Goal: Transaction & Acquisition: Download file/media

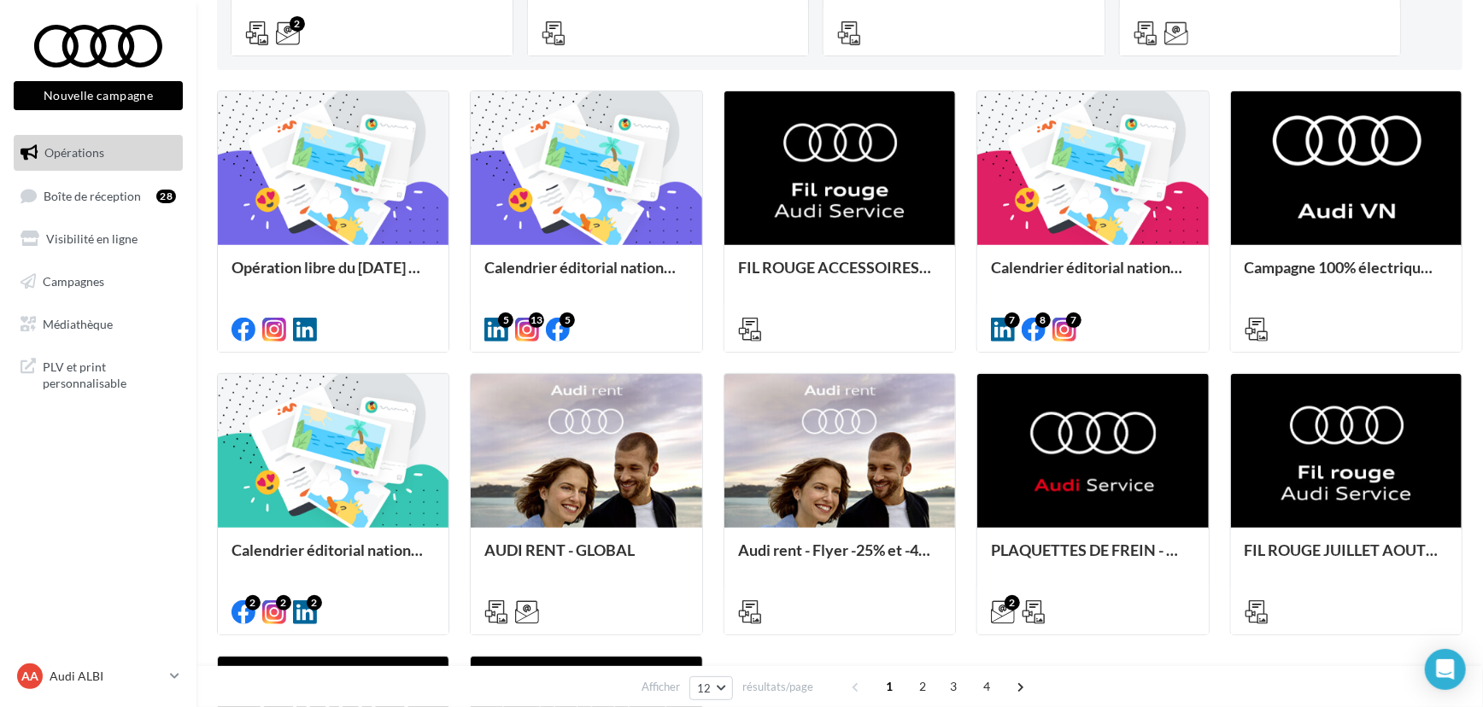
scroll to position [436, 0]
drag, startPoint x: 0, startPoint y: 0, endPoint x: 318, endPoint y: 510, distance: 600.8
click at [318, 510] on div at bounding box center [333, 451] width 231 height 155
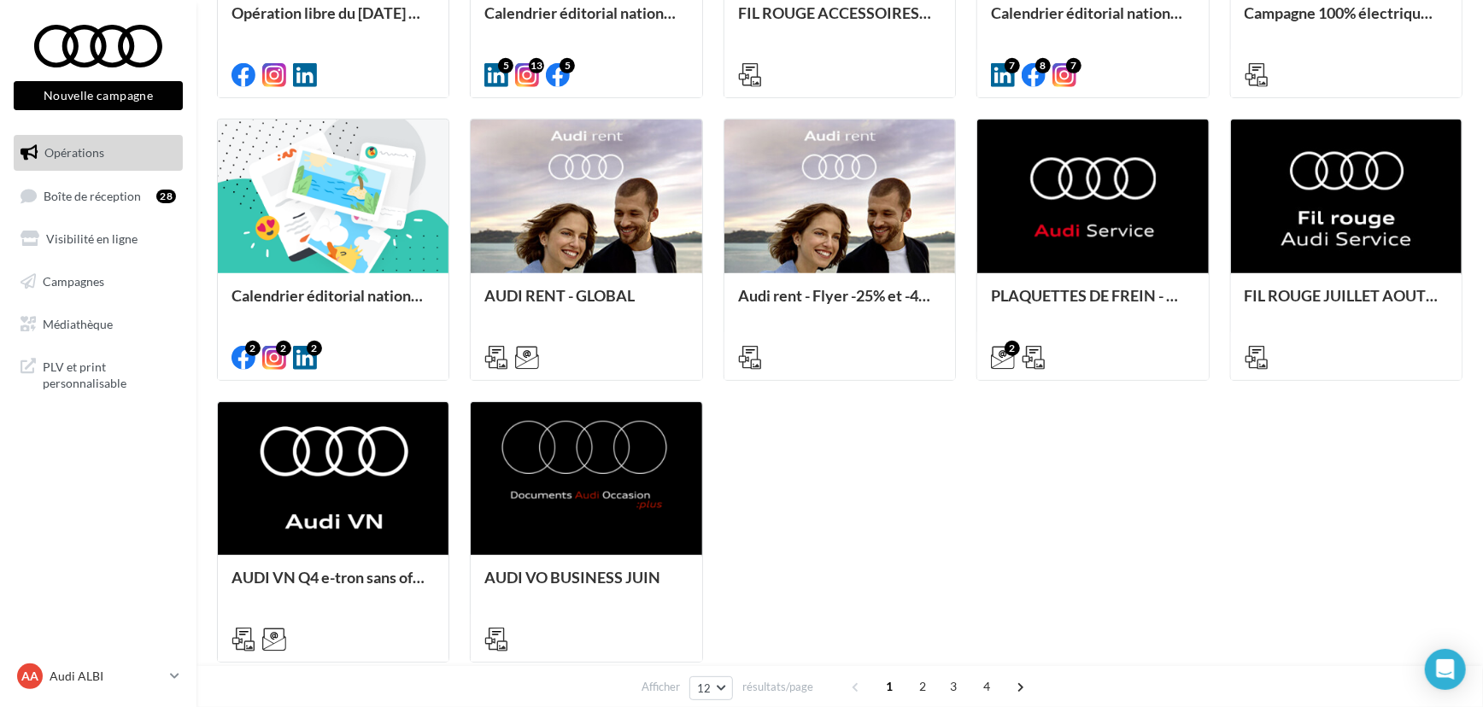
scroll to position [691, 0]
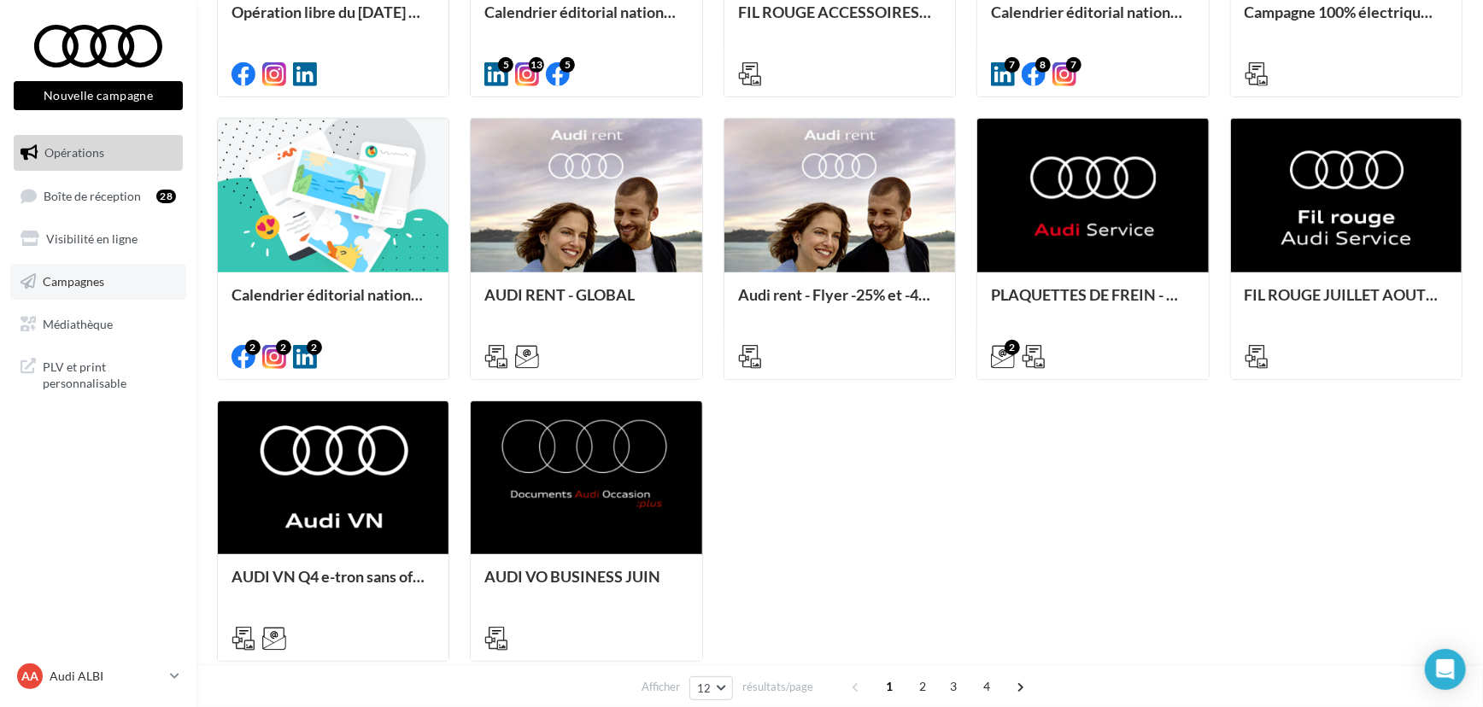
click at [93, 272] on link "Campagnes" at bounding box center [98, 282] width 176 height 36
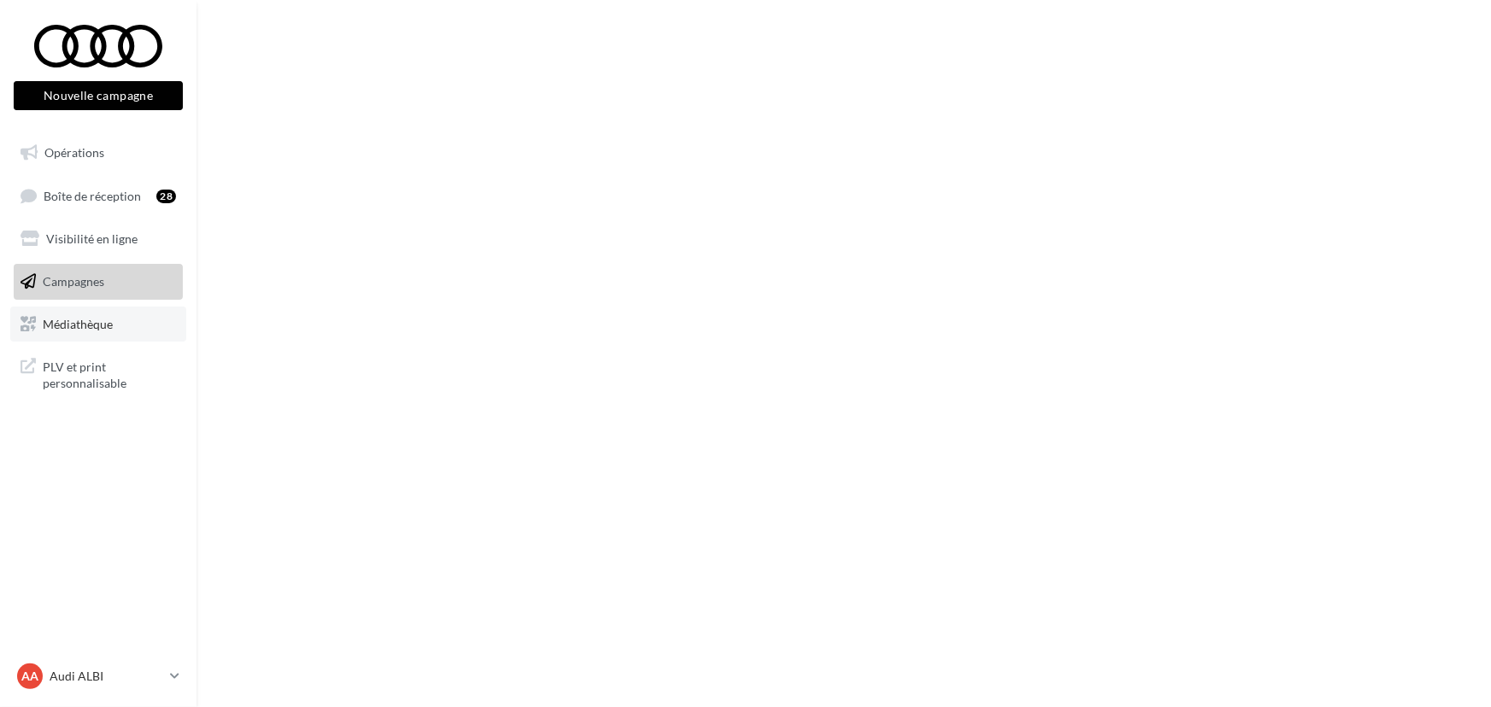
click at [74, 331] on link "Médiathèque" at bounding box center [98, 325] width 176 height 36
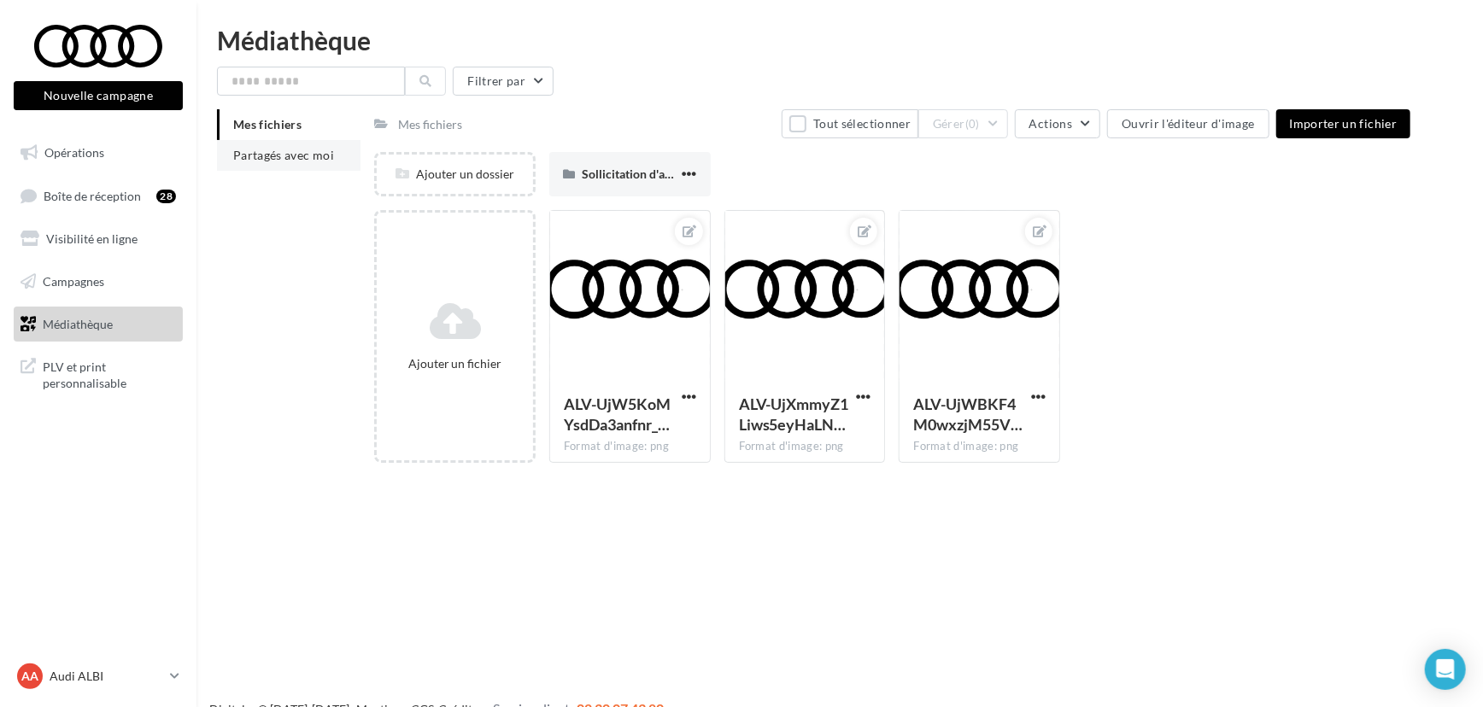
click at [321, 167] on li "Partagés avec moi" at bounding box center [288, 155] width 143 height 31
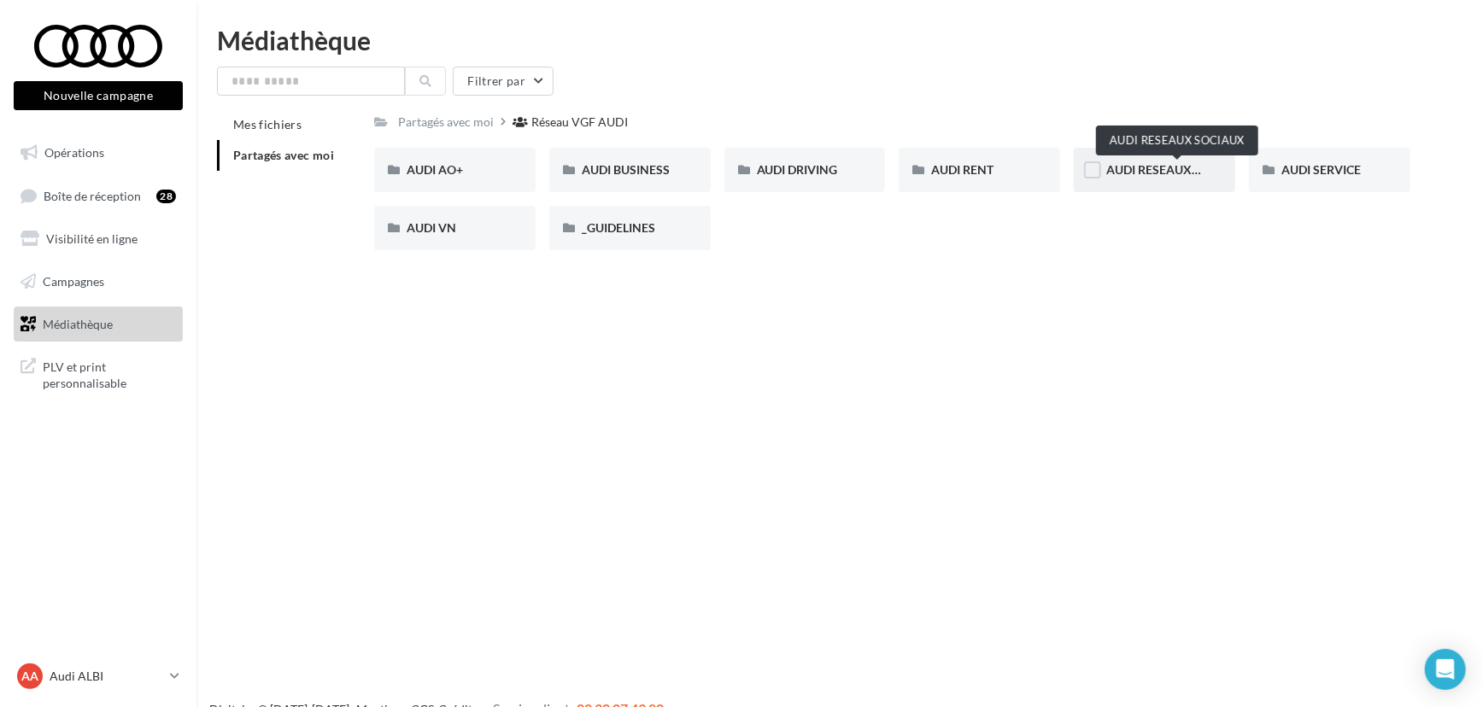
click at [1159, 173] on span "AUDI RESEAUX SOCIAUX" at bounding box center [1176, 169] width 141 height 15
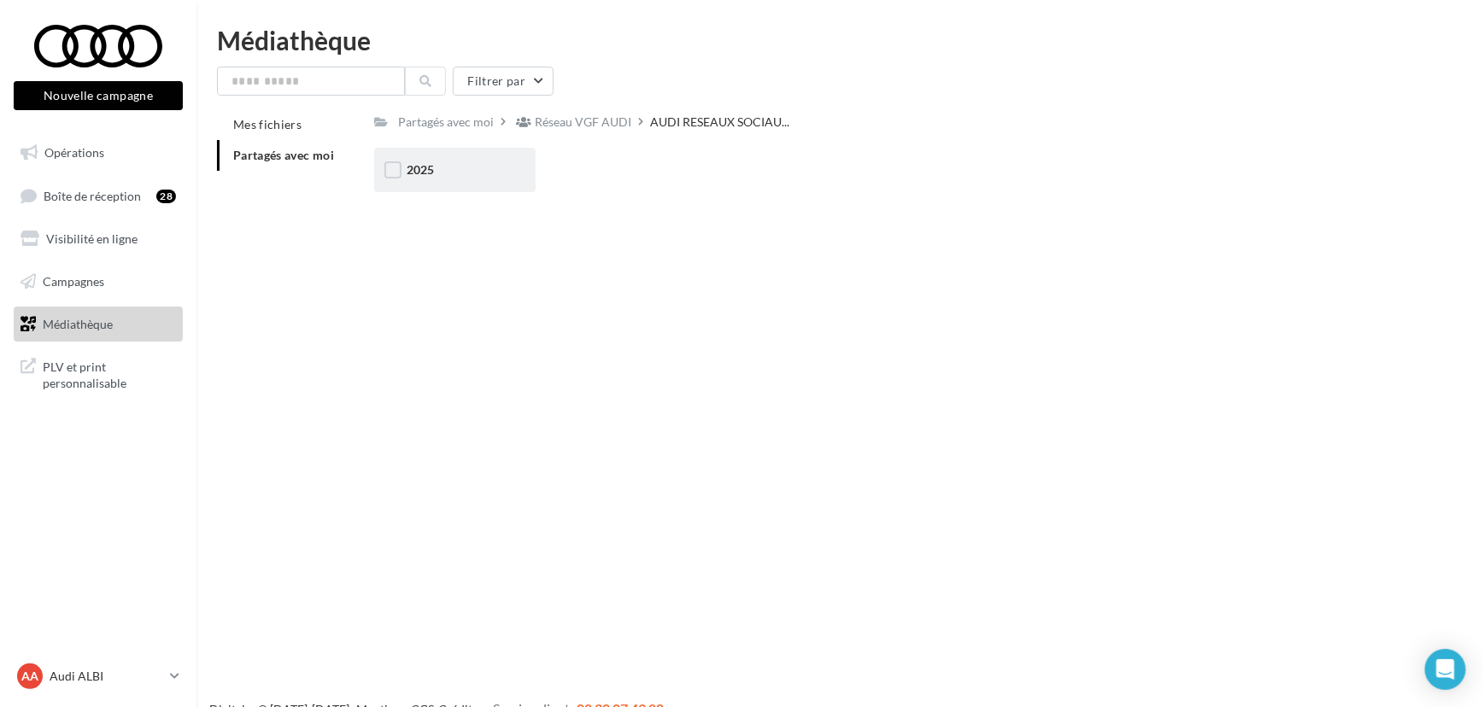
click at [489, 178] on div "2025" at bounding box center [455, 169] width 97 height 17
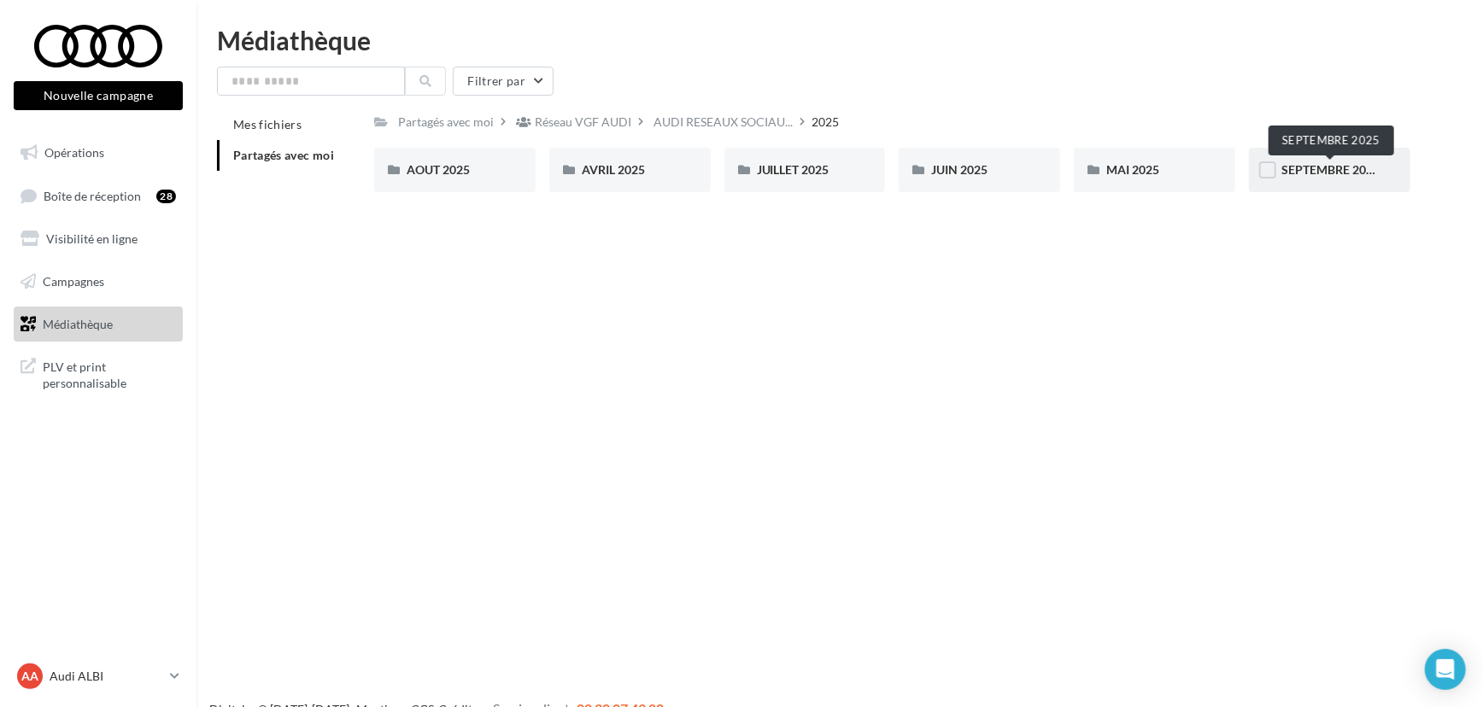
click at [1325, 166] on span "SEPTEMBRE 2025" at bounding box center [1330, 169] width 98 height 15
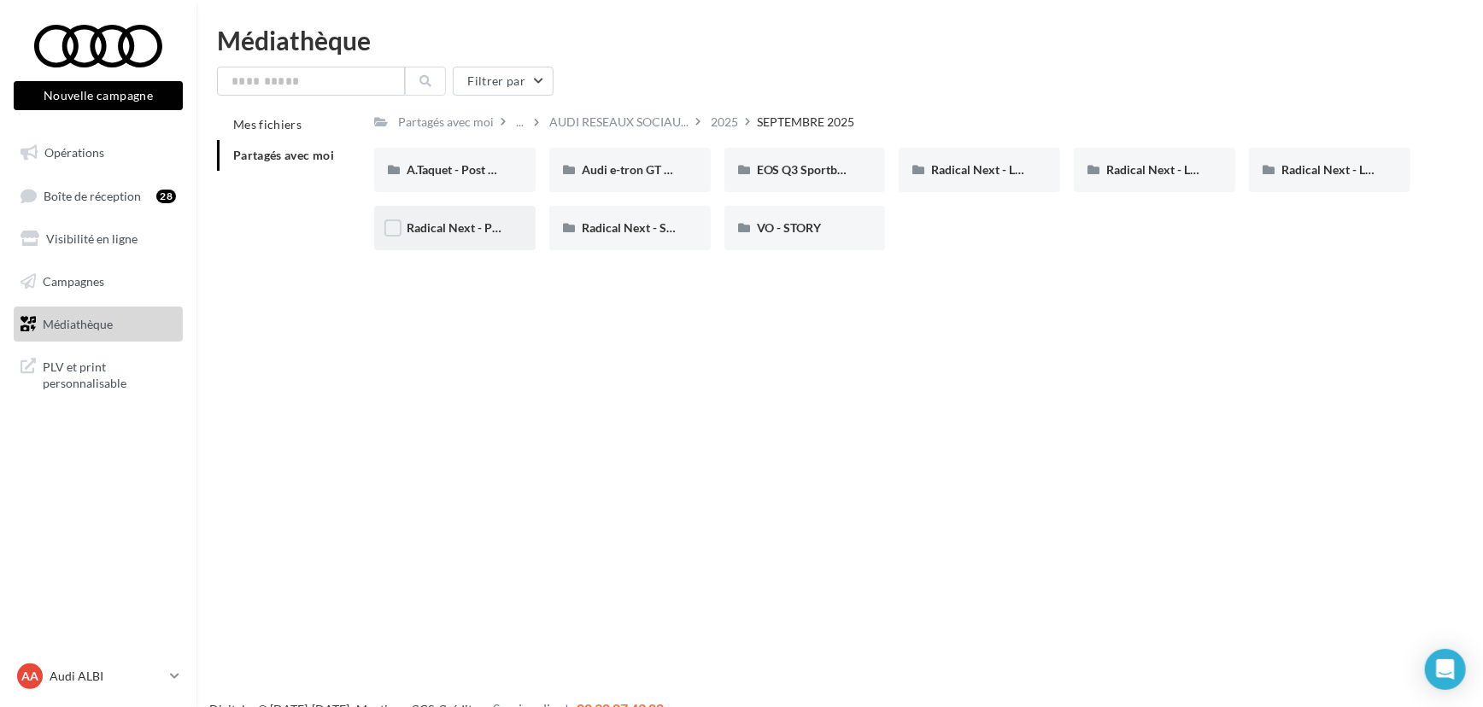
click at [461, 211] on div "Radical Next - Product teaser" at bounding box center [454, 228] width 161 height 44
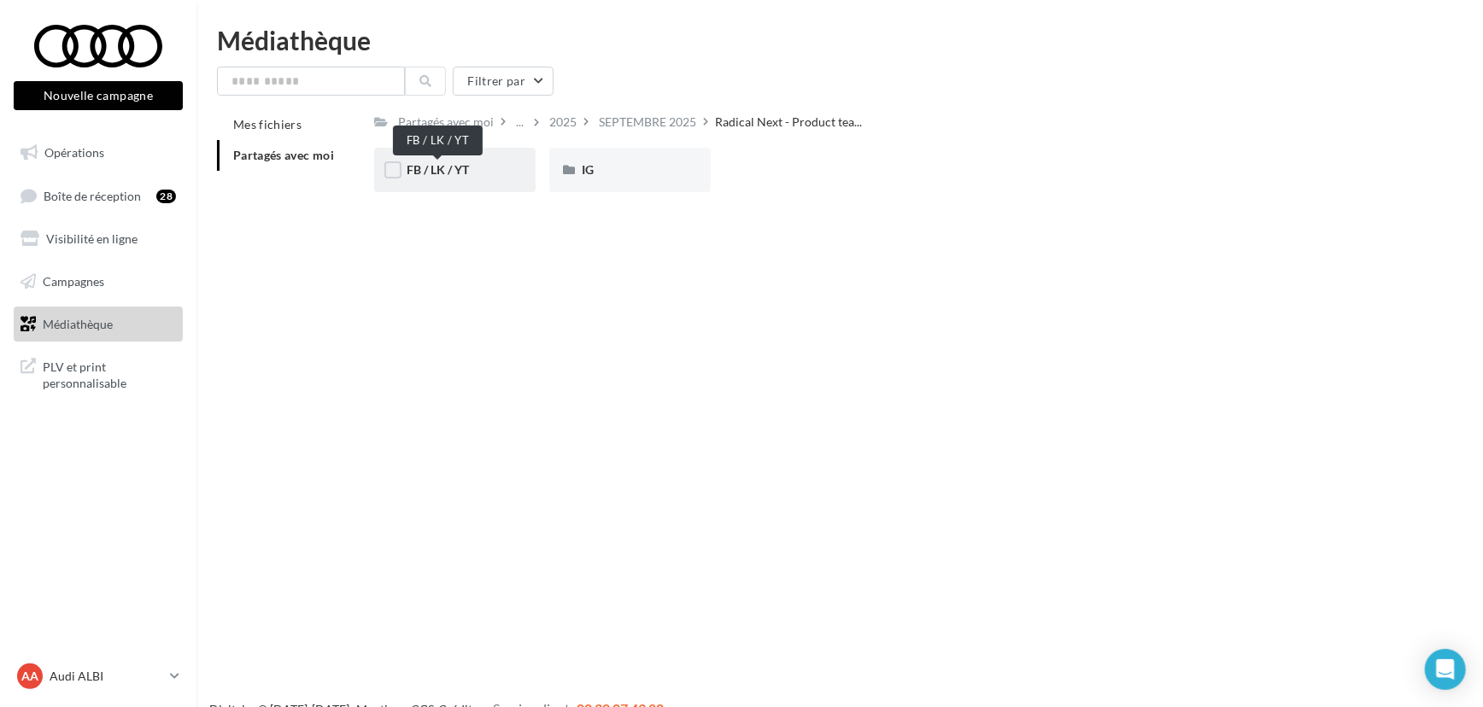
click at [467, 173] on span "FB / LK / YT" at bounding box center [438, 169] width 62 height 15
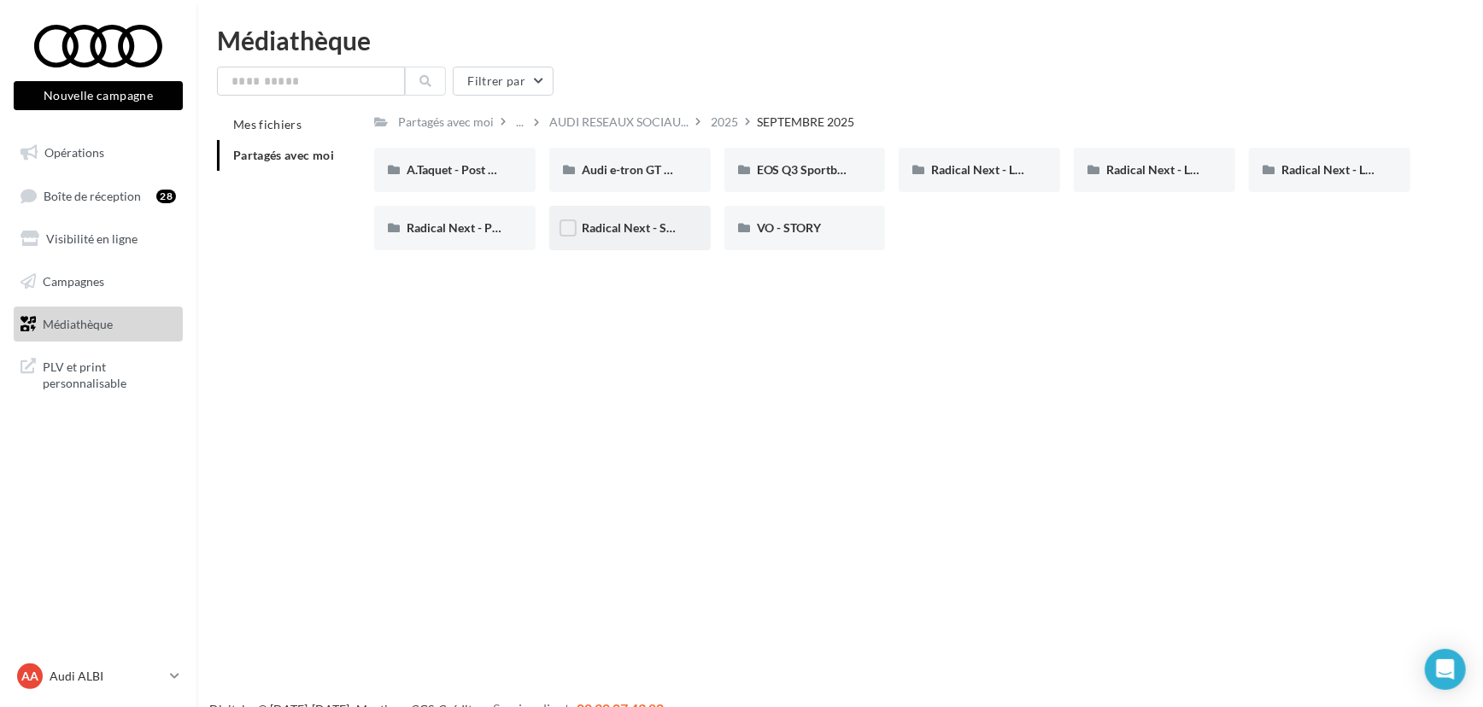
click at [658, 247] on div "Radical Next - Save The Date (IG)" at bounding box center [629, 228] width 161 height 44
click at [456, 231] on span "Radical Next - Product teaser" at bounding box center [485, 227] width 156 height 15
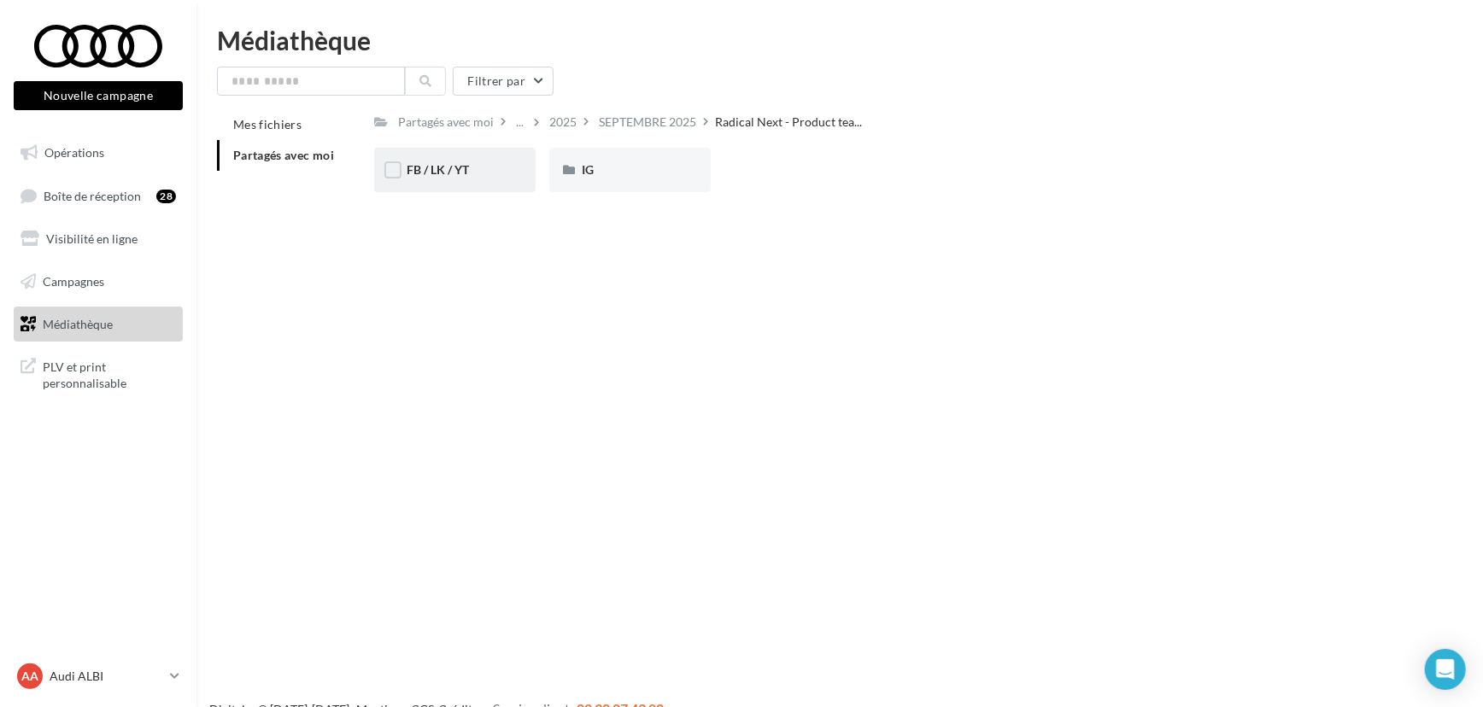
click at [471, 181] on div "FB / LK / YT" at bounding box center [454, 170] width 161 height 44
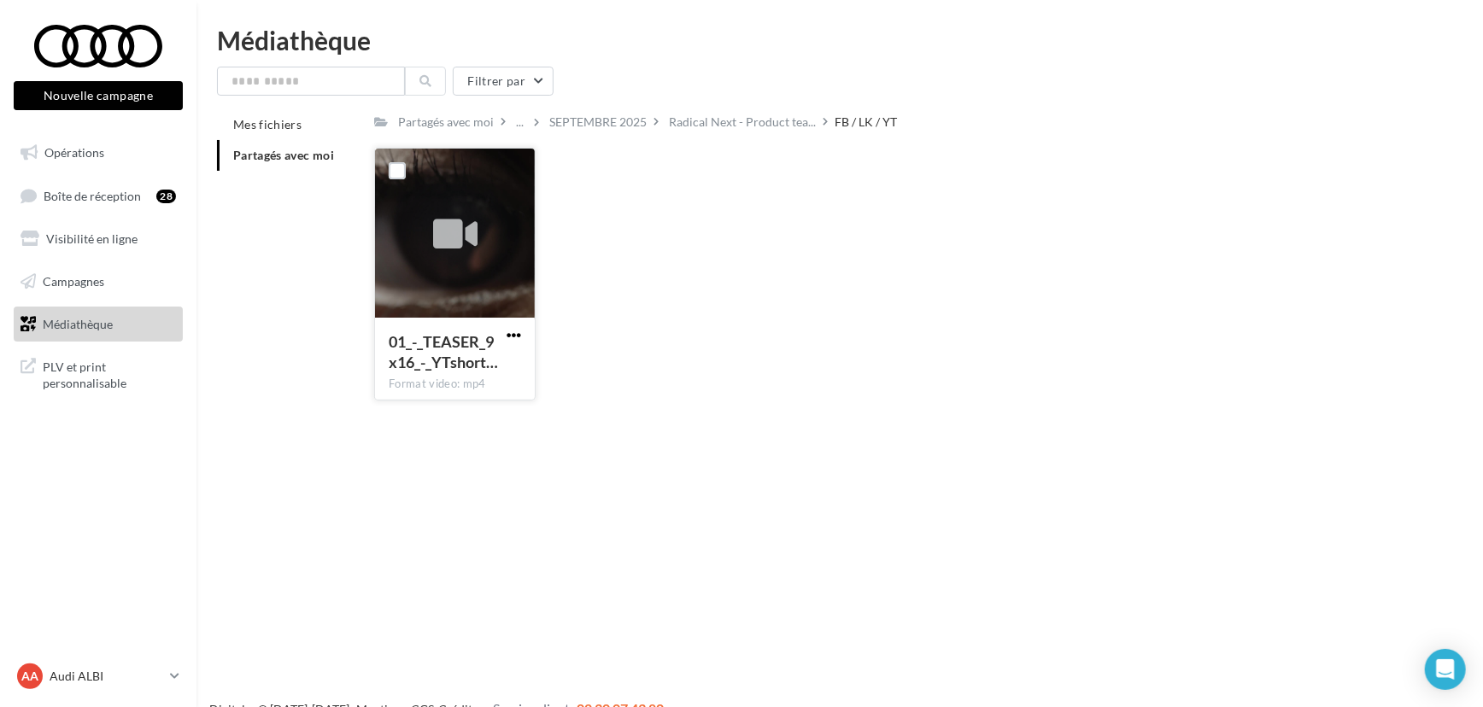
click at [512, 331] on span "button" at bounding box center [514, 335] width 15 height 15
click at [652, 307] on div "01_-_TEASER_9x16_-_YTshort… Format video: mp4 Télécharger Copier l'URL 01_-_TEA…" at bounding box center [898, 281] width 1049 height 266
click at [511, 323] on div "01_-_TEASER_9x16_-_YTshort… Format video: mp4" at bounding box center [455, 358] width 160 height 80
click at [511, 337] on span "button" at bounding box center [514, 335] width 15 height 15
click at [493, 359] on button "Télécharger" at bounding box center [439, 369] width 171 height 44
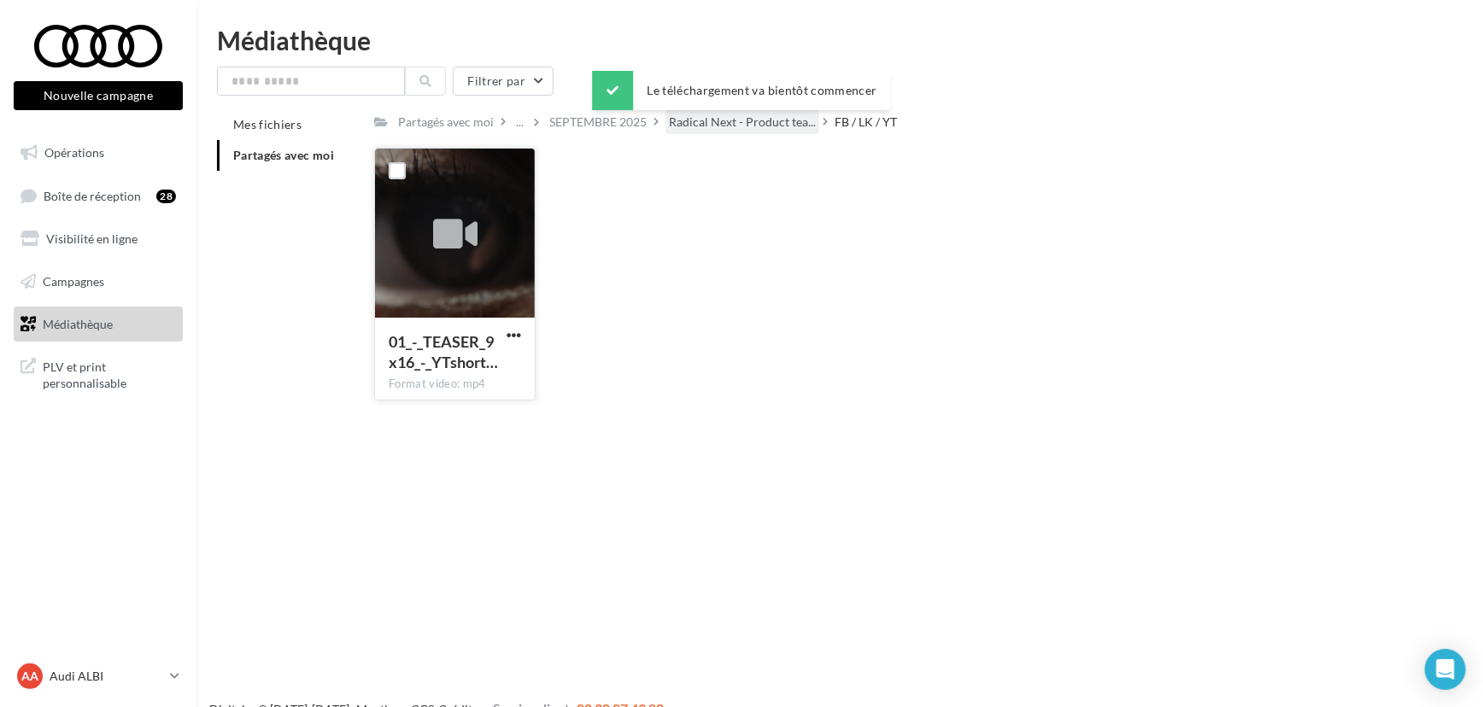
click at [768, 126] on span "Radical Next - Product tea..." at bounding box center [742, 122] width 147 height 17
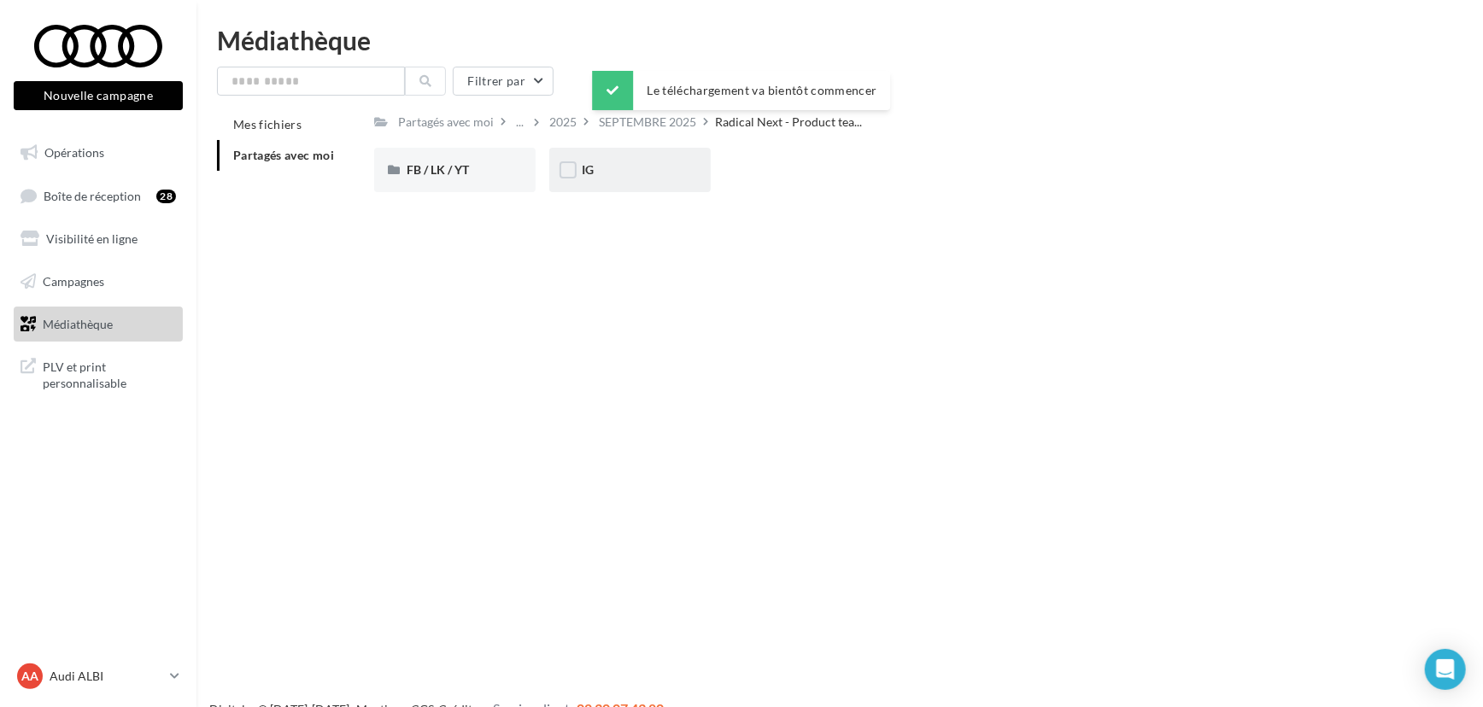
click at [645, 155] on div "IG" at bounding box center [629, 170] width 161 height 44
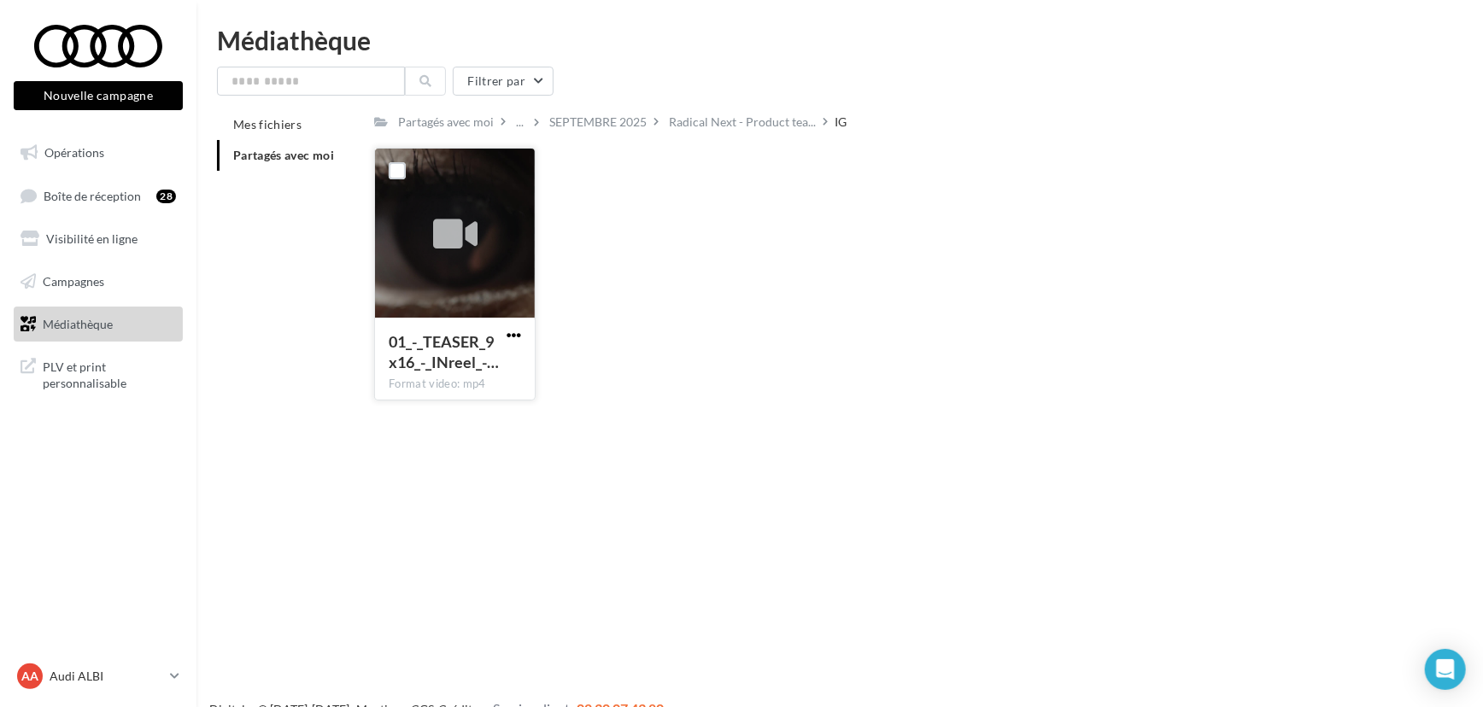
click at [518, 333] on span "button" at bounding box center [514, 335] width 15 height 15
click at [460, 359] on button "Télécharger" at bounding box center [439, 369] width 171 height 44
click at [1118, 261] on div "01_-_TEASER_9x16_-_INreel_-… Format video: mp4 01_-_TEASER_9x16_-_INreel_-_FR" at bounding box center [898, 281] width 1049 height 266
click at [1133, 316] on div "01_-_TEASER_9x16_-_INreel_-… Format video: mp4 01_-_TEASER_9x16_-_INreel_-_FR" at bounding box center [898, 281] width 1049 height 266
